Goal: Transaction & Acquisition: Purchase product/service

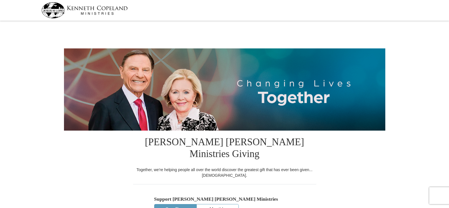
select select "OH"
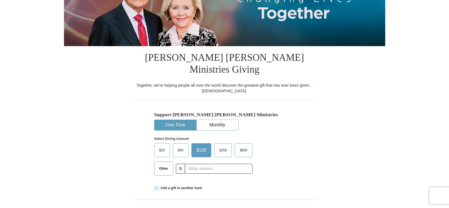
scroll to position [141, 0]
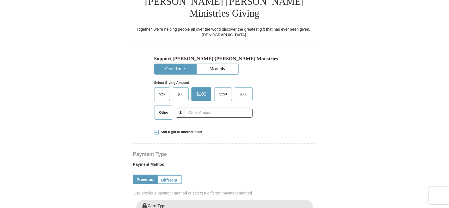
click at [162, 109] on span "Other" at bounding box center [163, 113] width 15 height 8
click at [0, 0] on input "Other" at bounding box center [0, 0] width 0 height 0
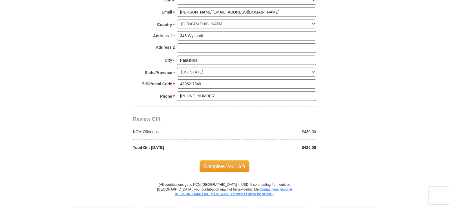
scroll to position [451, 0]
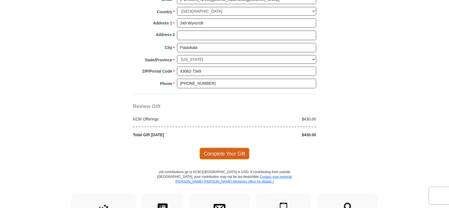
type input "430.00"
click at [217, 148] on span "Complete Your Gift" at bounding box center [225, 154] width 50 height 12
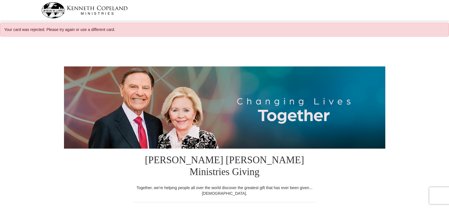
select select "OH"
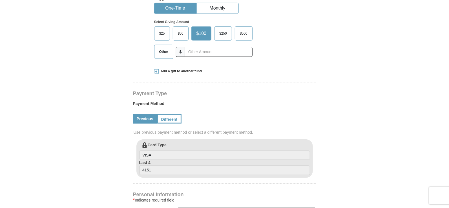
scroll to position [253, 0]
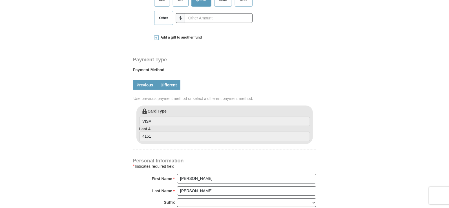
click at [166, 80] on link "Different" at bounding box center [169, 85] width 24 height 10
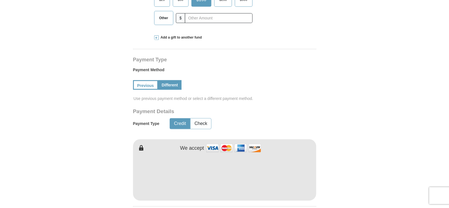
click at [161, 14] on span "Other" at bounding box center [163, 18] width 15 height 8
click at [0, 0] on input "Other" at bounding box center [0, 0] width 0 height 0
click at [193, 13] on input "text" at bounding box center [218, 18] width 63 height 10
type input "430.00"
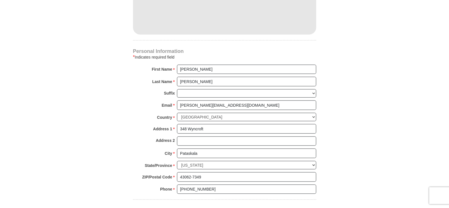
scroll to position [535, 0]
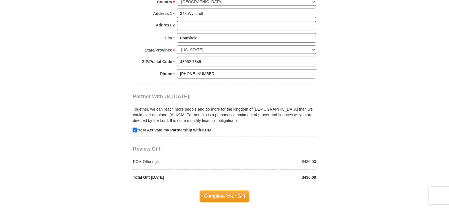
click at [134, 129] on input "checkbox" at bounding box center [135, 131] width 4 height 4
checkbox input "false"
drag, startPoint x: 216, startPoint y: 182, endPoint x: 217, endPoint y: 179, distance: 3.4
click at [216, 191] on span "Complete Your Gift" at bounding box center [225, 197] width 50 height 12
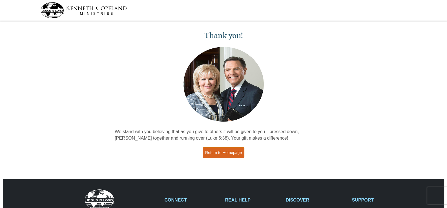
click at [222, 151] on link "Return to Homepage" at bounding box center [224, 152] width 42 height 11
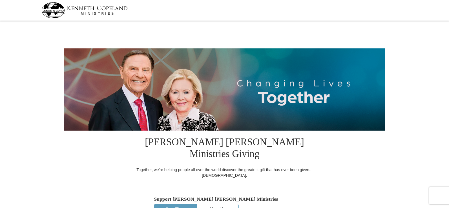
select select "OH"
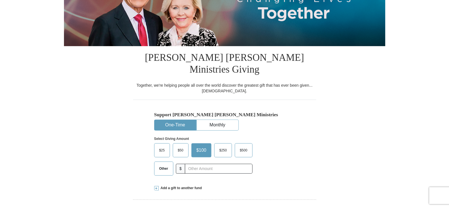
scroll to position [85, 0]
